Goal: Information Seeking & Learning: Find specific page/section

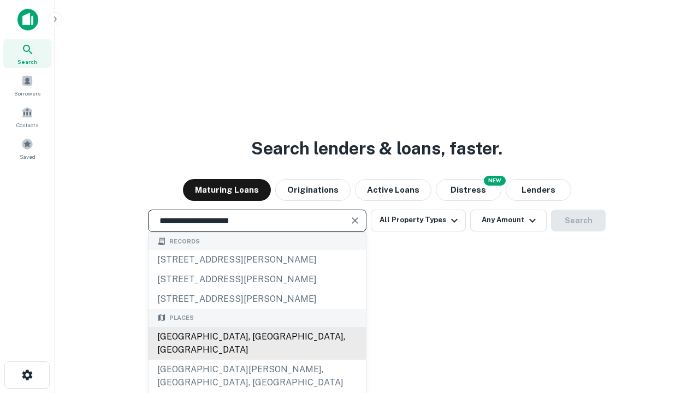
click at [257, 360] on div "[GEOGRAPHIC_DATA], [GEOGRAPHIC_DATA], [GEOGRAPHIC_DATA]" at bounding box center [256, 343] width 217 height 33
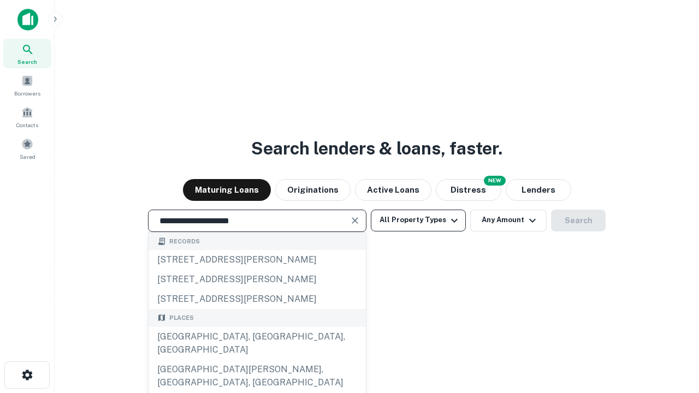
type input "**********"
click at [418, 220] on button "All Property Types" at bounding box center [418, 221] width 95 height 22
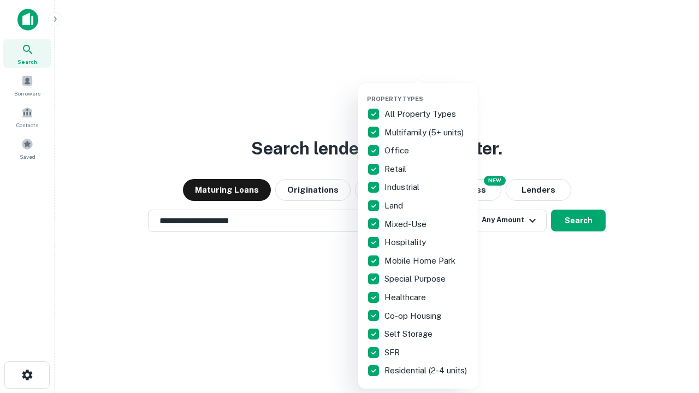
click at [427, 92] on button "button" at bounding box center [427, 92] width 120 height 1
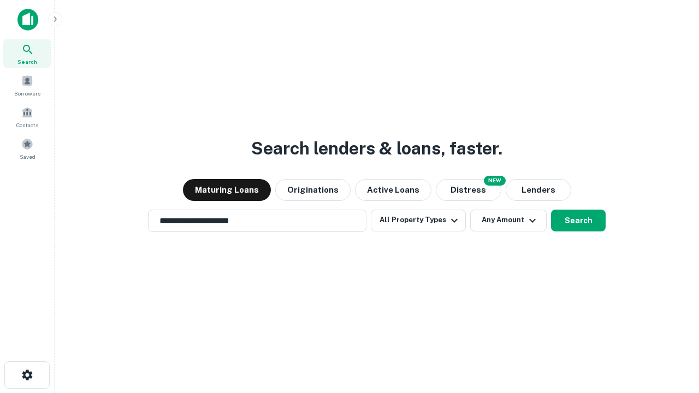
scroll to position [17, 0]
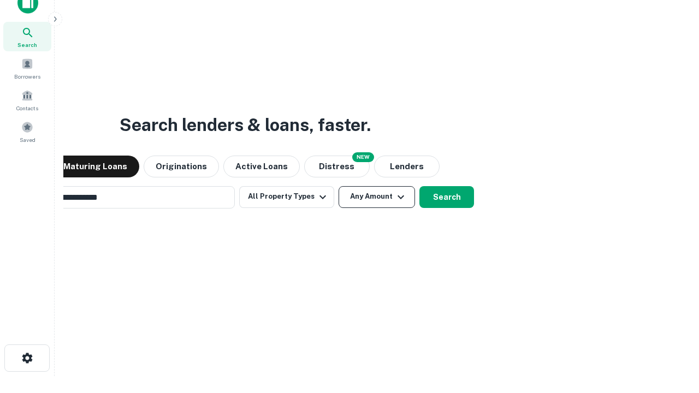
click at [338, 186] on button "Any Amount" at bounding box center [376, 197] width 76 height 22
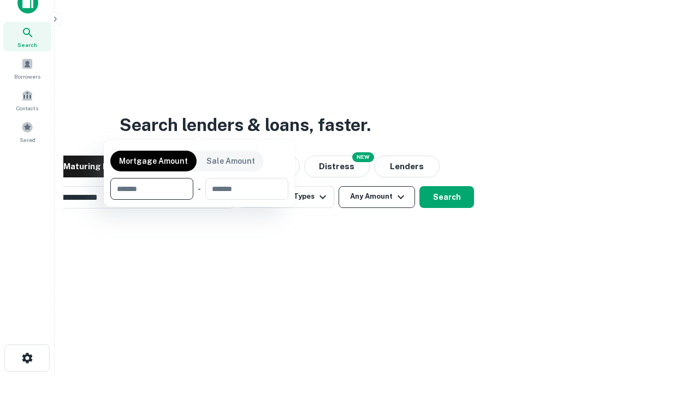
scroll to position [79, 309]
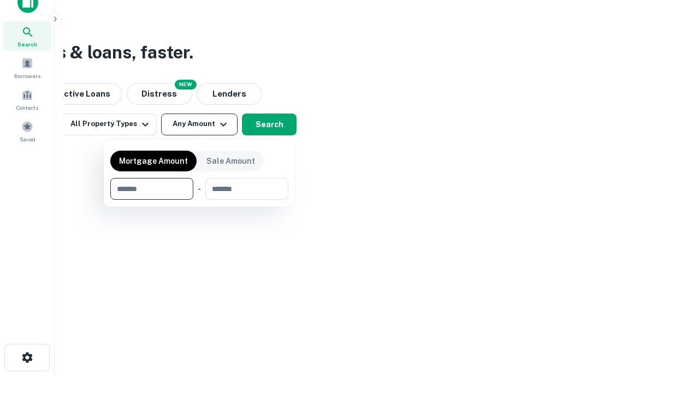
type input "*******"
click at [199, 200] on button "button" at bounding box center [199, 200] width 178 height 1
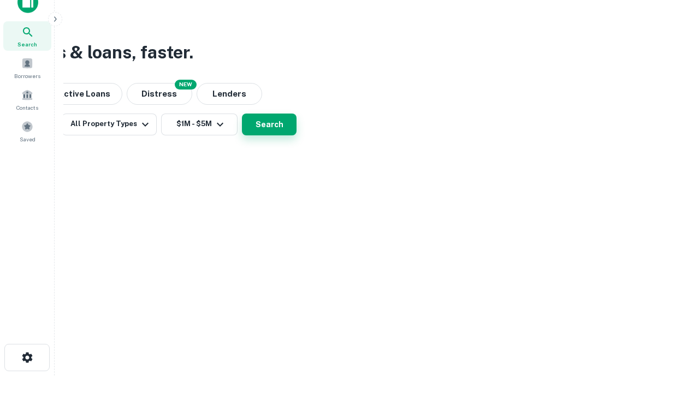
click at [296, 135] on button "Search" at bounding box center [269, 125] width 55 height 22
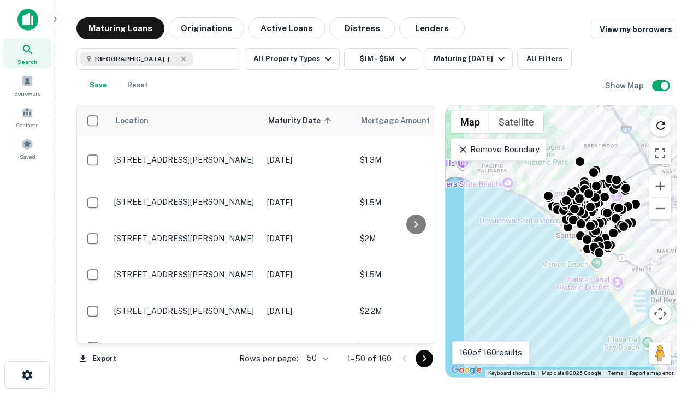
click at [315, 358] on body "Search Borrowers Contacts Saved Maturing Loans Originations Active Loans Distre…" at bounding box center [349, 196] width 699 height 393
click at [316, 331] on li "25" at bounding box center [316, 331] width 32 height 20
click at [424, 358] on icon "Go to next page" at bounding box center [424, 358] width 13 height 13
